Goal: Download file/media

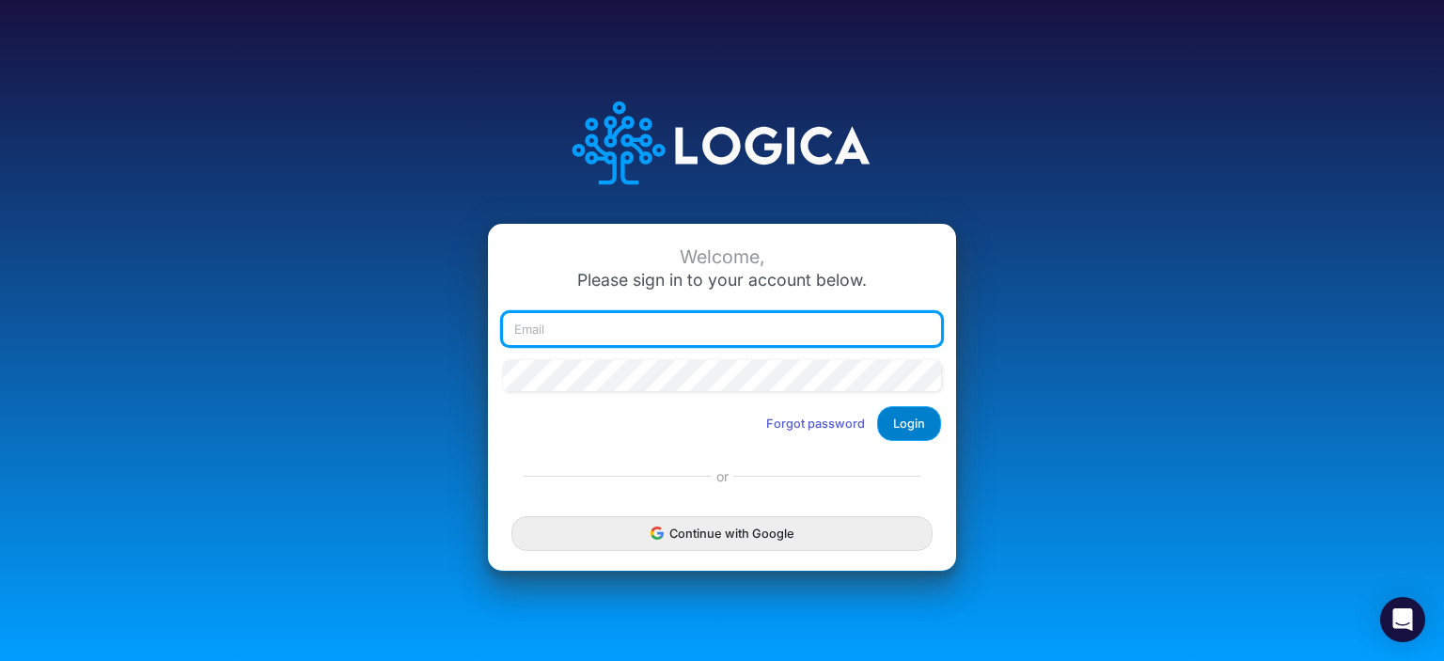
type input "[EMAIL_ADDRESS][DOMAIN_NAME]"
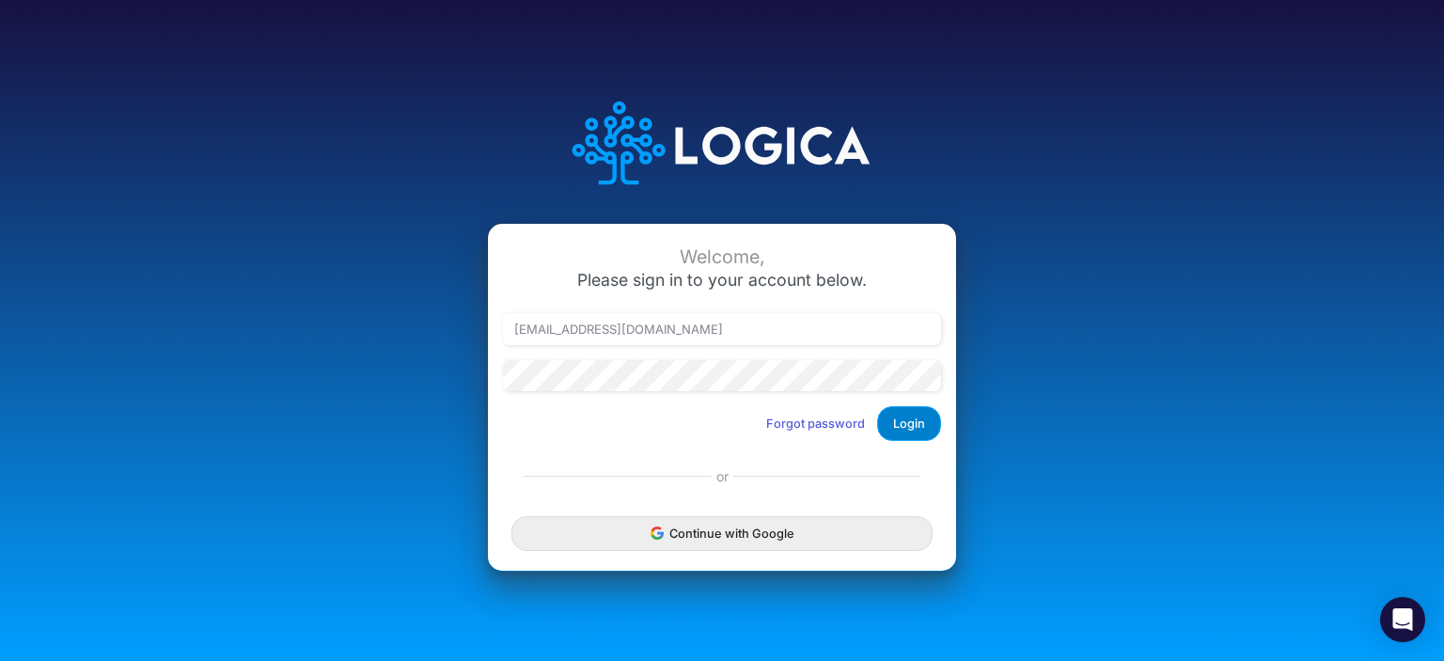
click at [905, 416] on button "Login" at bounding box center [909, 423] width 64 height 35
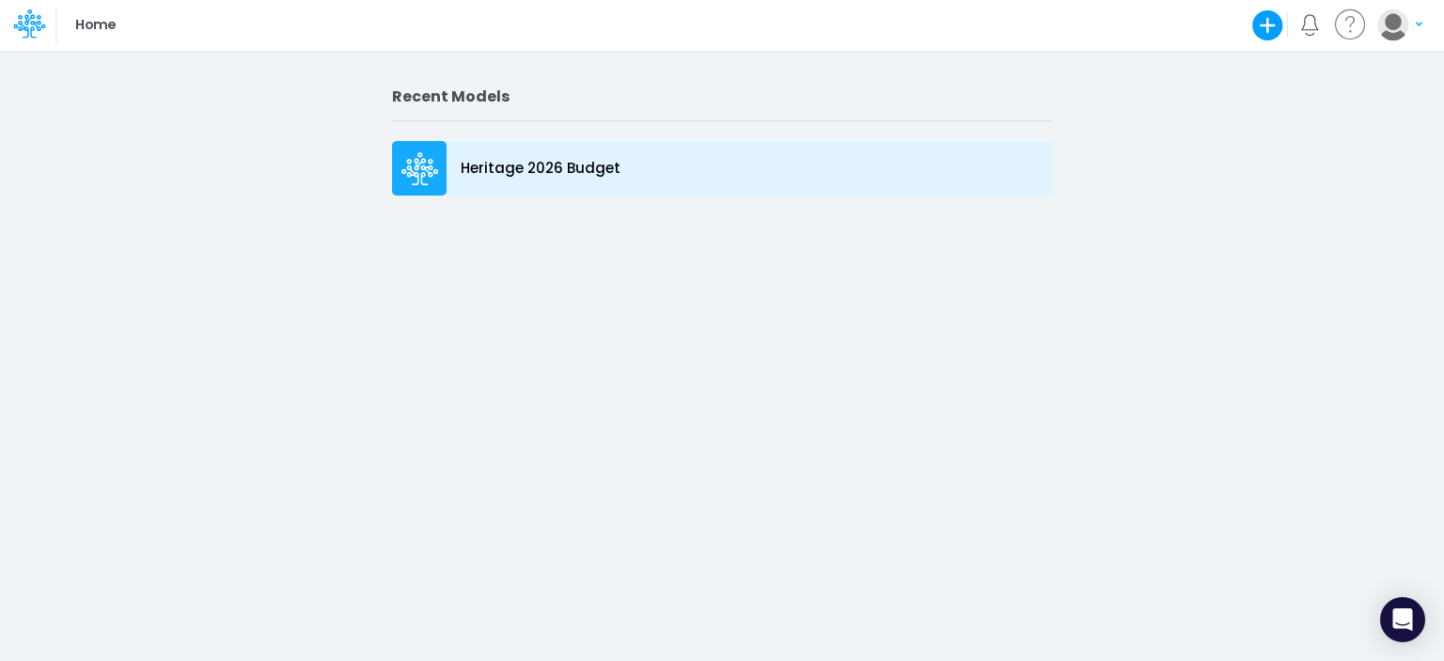
click at [431, 190] on div at bounding box center [419, 168] width 55 height 55
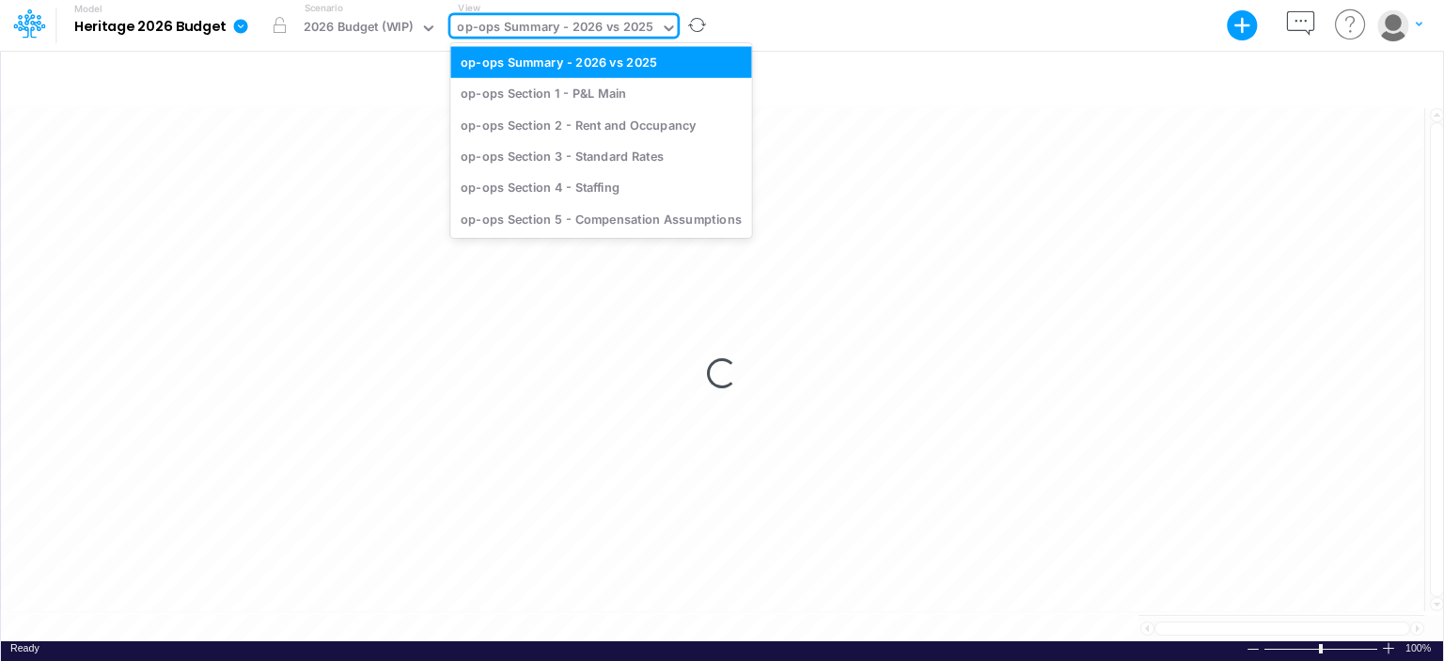
click at [605, 33] on div "op-ops Summary - 2026 vs 2025" at bounding box center [555, 29] width 196 height 22
click at [610, 217] on div "op-ops Section 5 - Compensation Assumptions" at bounding box center [600, 218] width 301 height 31
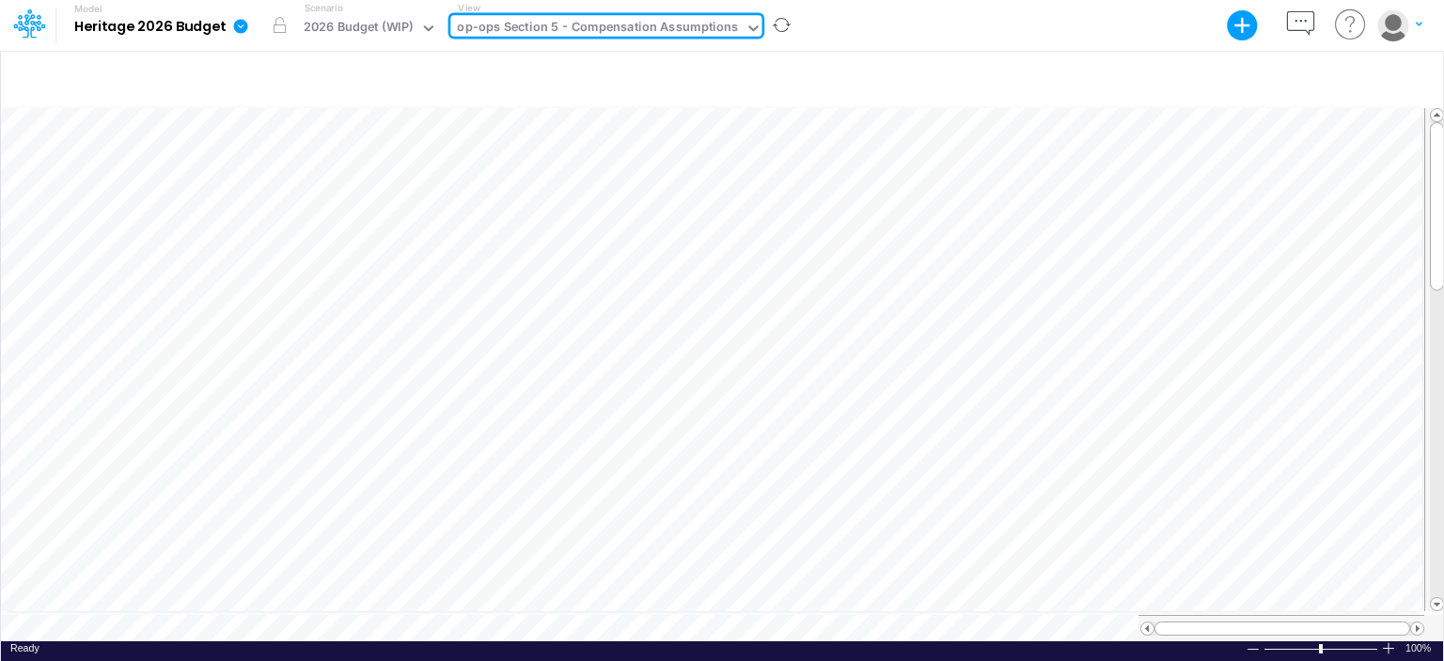
click at [1242, 33] on icon "button" at bounding box center [1242, 25] width 31 height 31
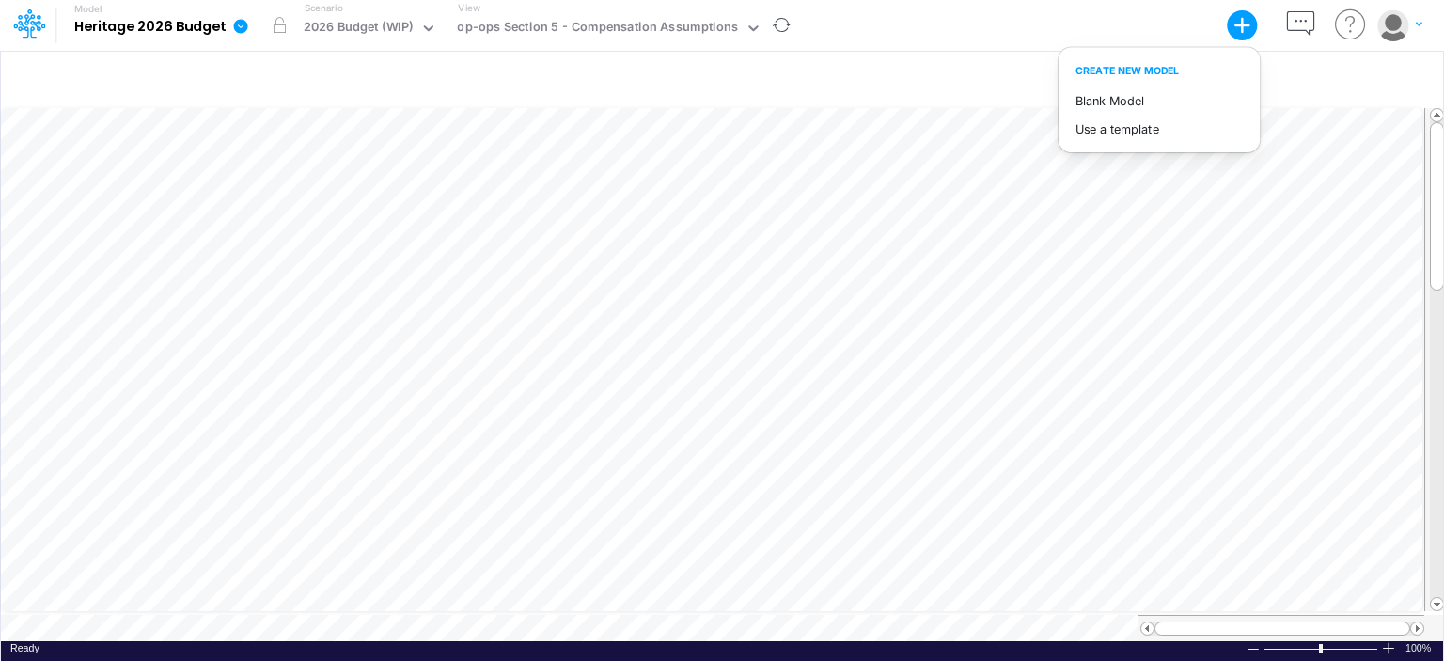
click at [1095, 15] on div "Model Heritage 2026 Budget Export Excel Scenario 2026 Budget (WIP) View op-ops …" at bounding box center [721, 25] width 1299 height 51
click at [1413, 23] on button "button" at bounding box center [1399, 24] width 47 height 33
click at [1157, 55] on div at bounding box center [722, 79] width 1442 height 53
click at [430, 23] on icon at bounding box center [428, 28] width 17 height 17
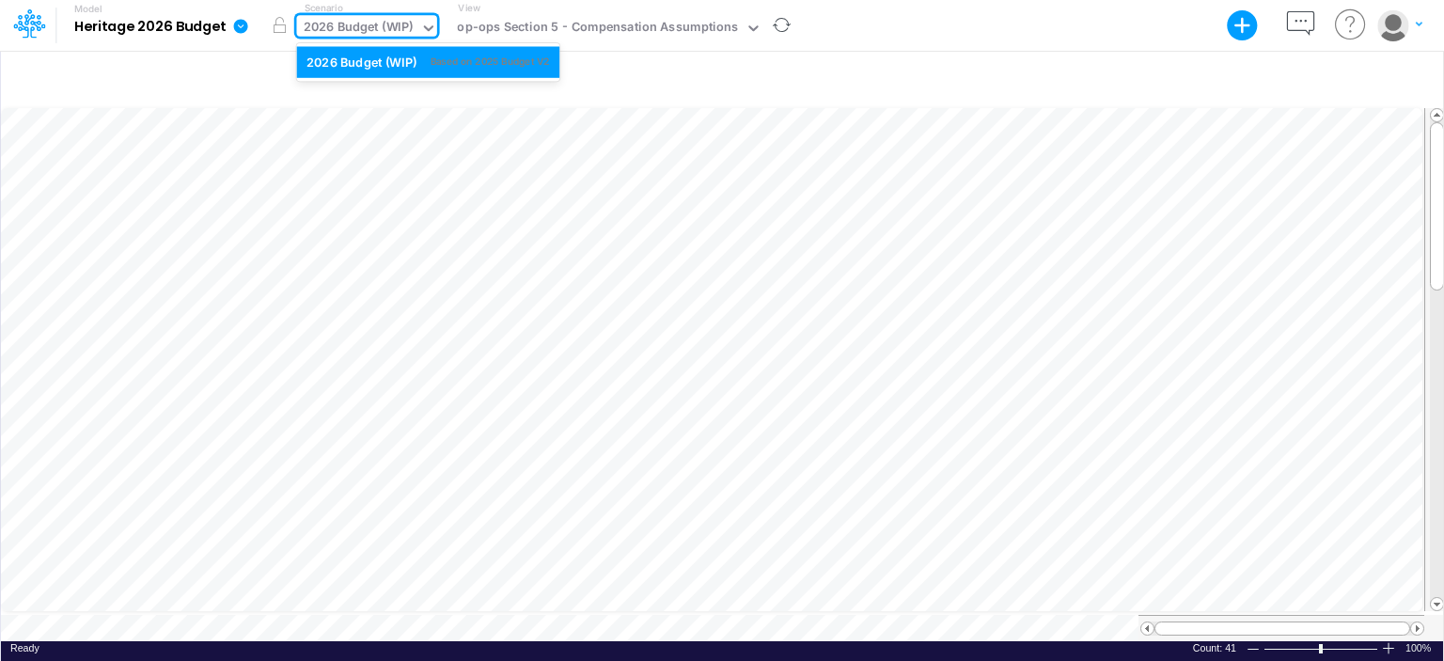
click at [248, 30] on link at bounding box center [245, 25] width 38 height 49
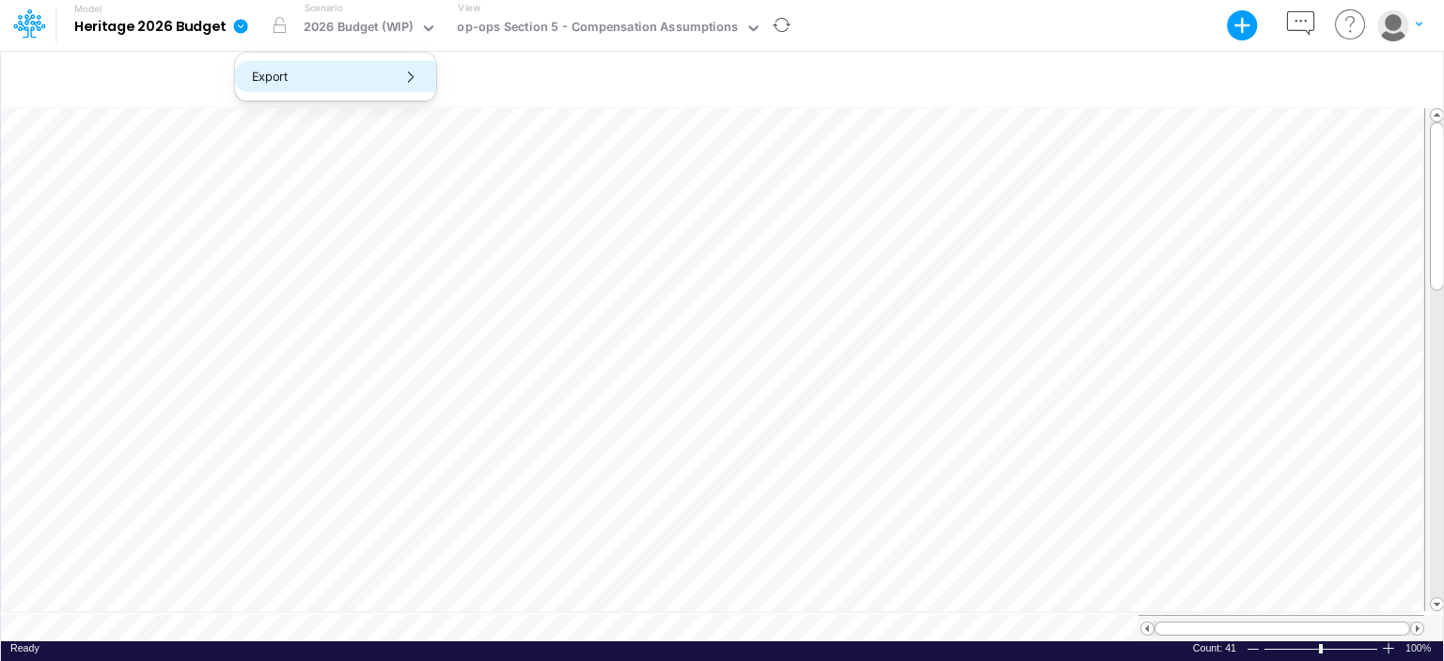
click at [282, 84] on button "Export" at bounding box center [335, 76] width 201 height 31
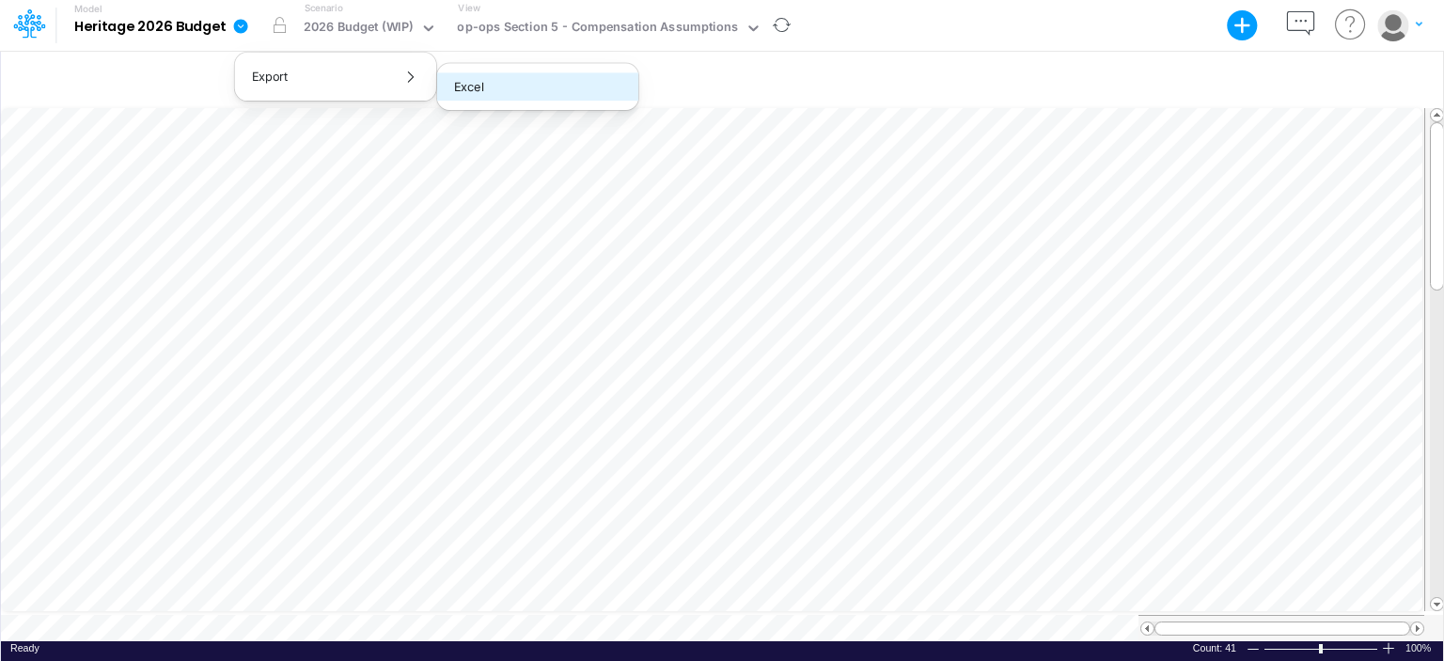
click at [568, 89] on button "Excel" at bounding box center [537, 86] width 201 height 29
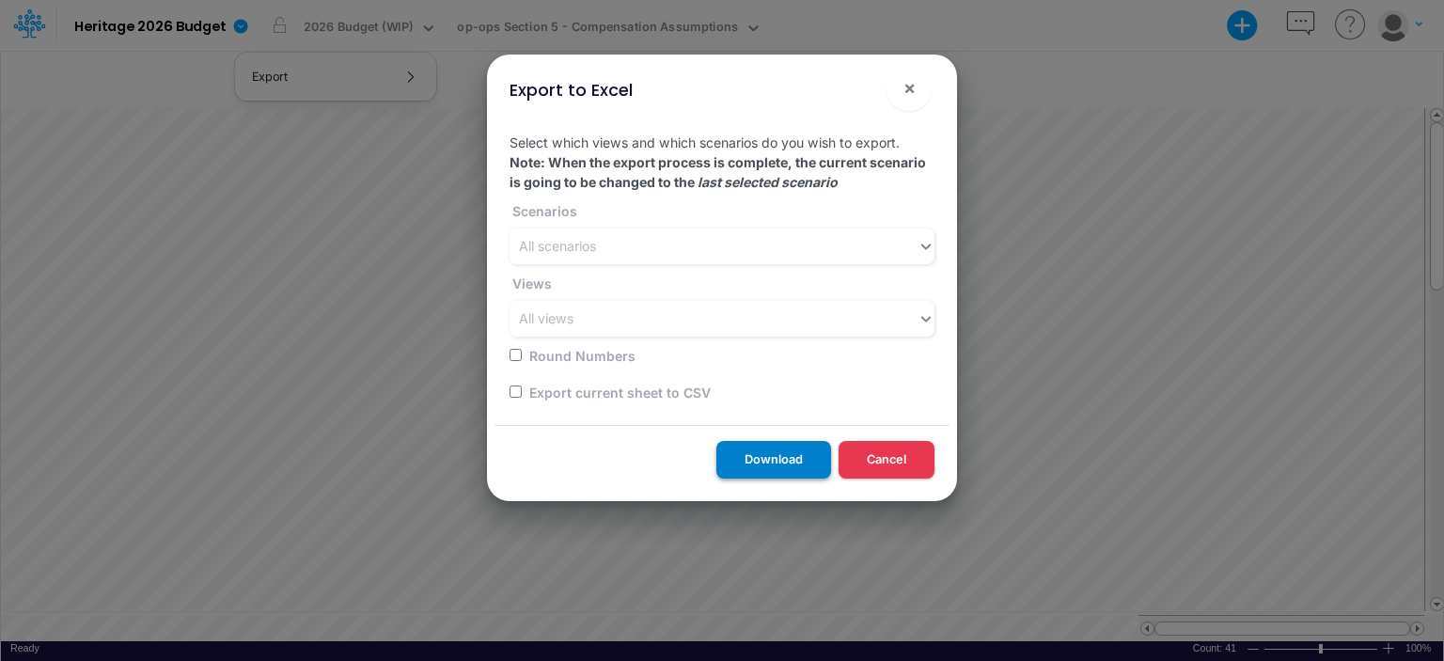
click at [804, 455] on button "Download" at bounding box center [773, 459] width 115 height 37
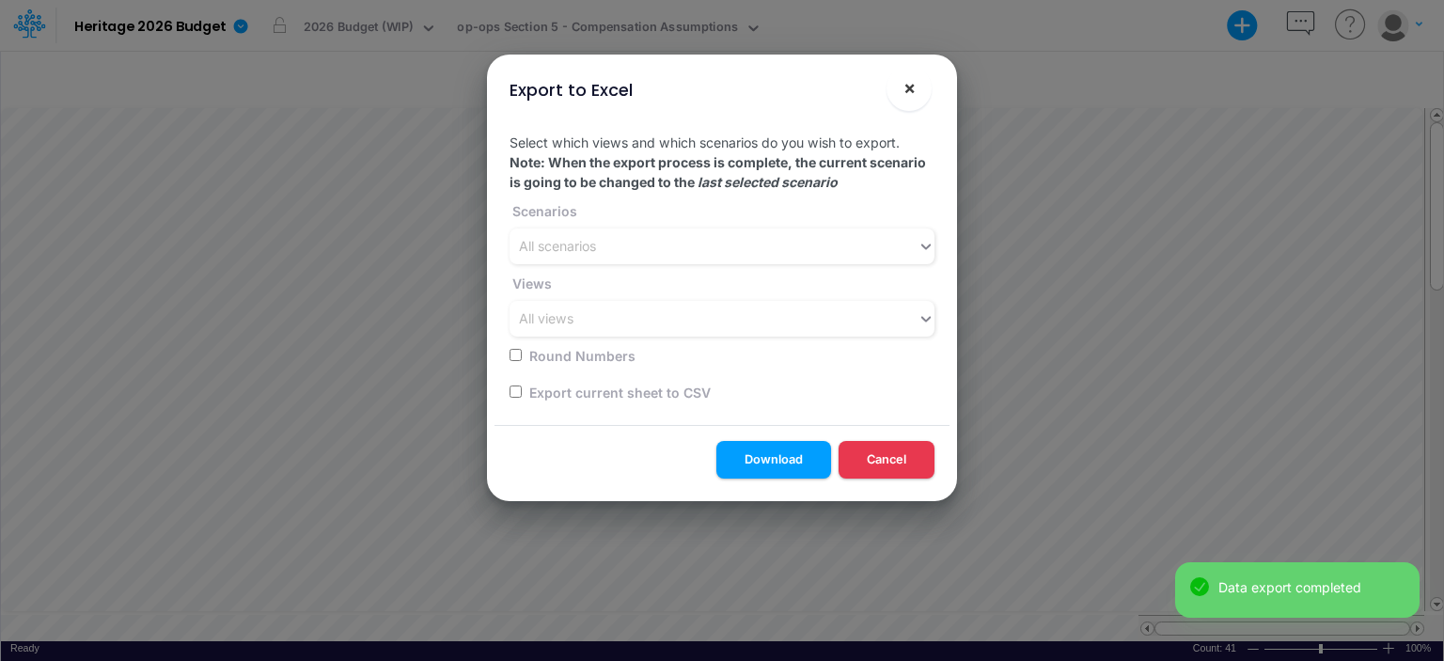
click at [902, 102] on button "×" at bounding box center [908, 88] width 45 height 45
